Goal: Task Accomplishment & Management: Manage account settings

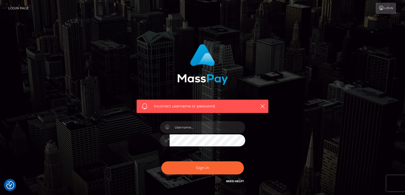
click at [204, 122] on input "text" at bounding box center [208, 127] width 76 height 12
type input "remofilweseopa@gmail.com"
click at [162, 161] on button "Sign in" at bounding box center [203, 167] width 83 height 13
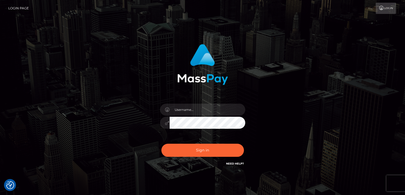
click at [236, 161] on h6 "Need Help?" at bounding box center [235, 163] width 18 height 5
click at [238, 162] on link "Need Help?" at bounding box center [235, 163] width 18 height 3
